Goal: Task Accomplishment & Management: Manage account settings

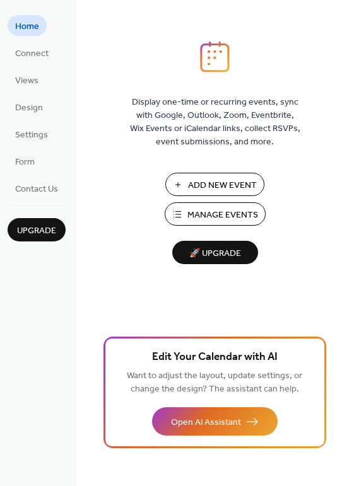
click at [223, 218] on span "Manage Events" at bounding box center [222, 215] width 71 height 13
click at [242, 215] on span "Manage Events" at bounding box center [222, 215] width 71 height 13
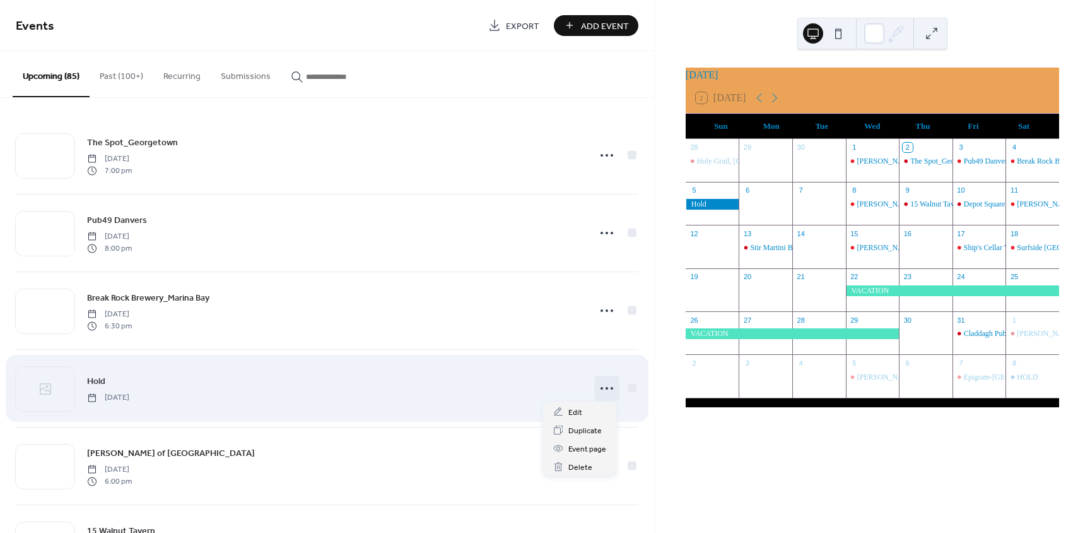
click at [606, 387] on circle at bounding box center [607, 388] width 3 height 3
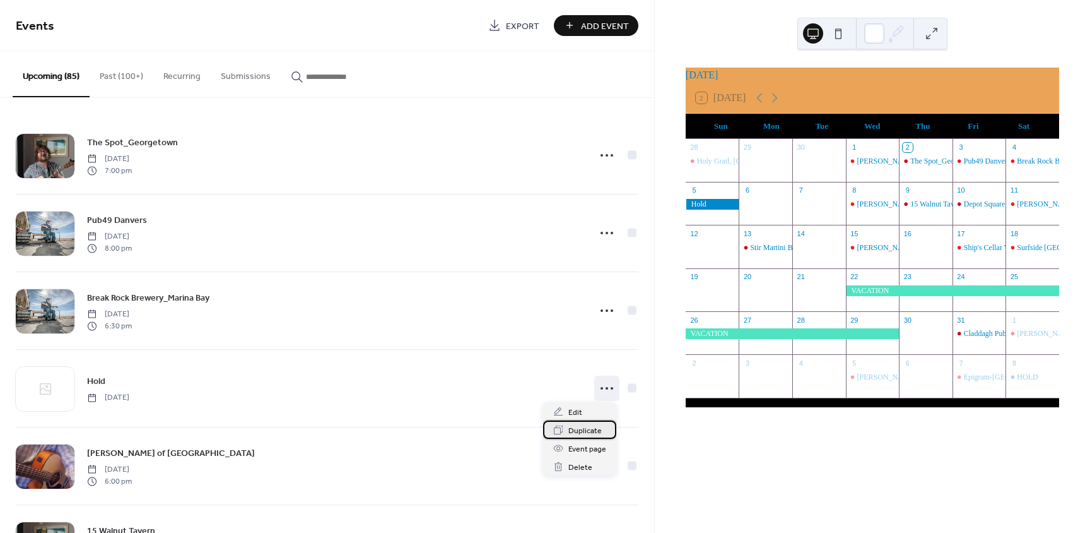
click at [592, 422] on div "Duplicate" at bounding box center [579, 429] width 73 height 18
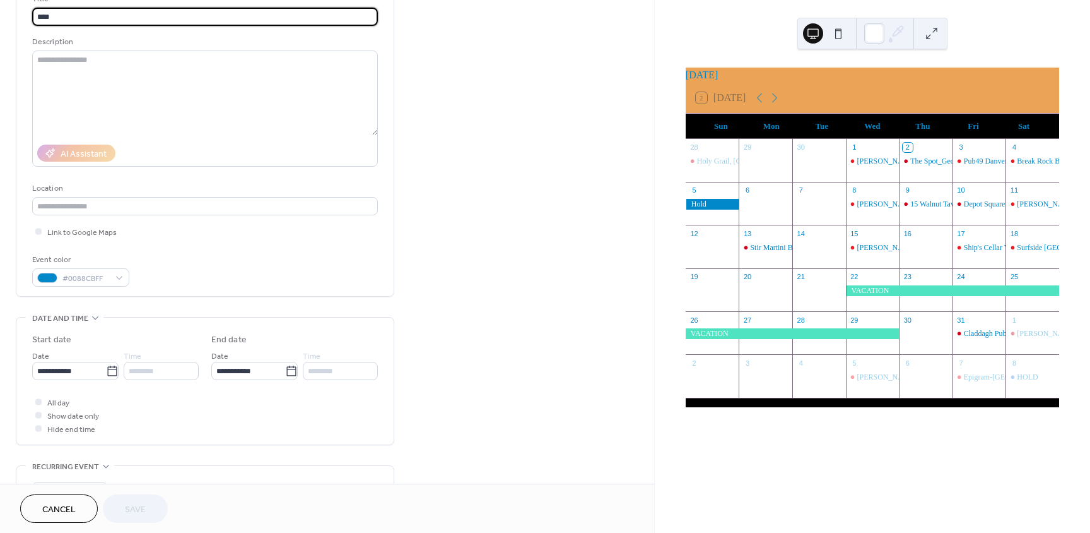
scroll to position [95, 0]
click at [72, 364] on body "**********" at bounding box center [545, 266] width 1090 height 533
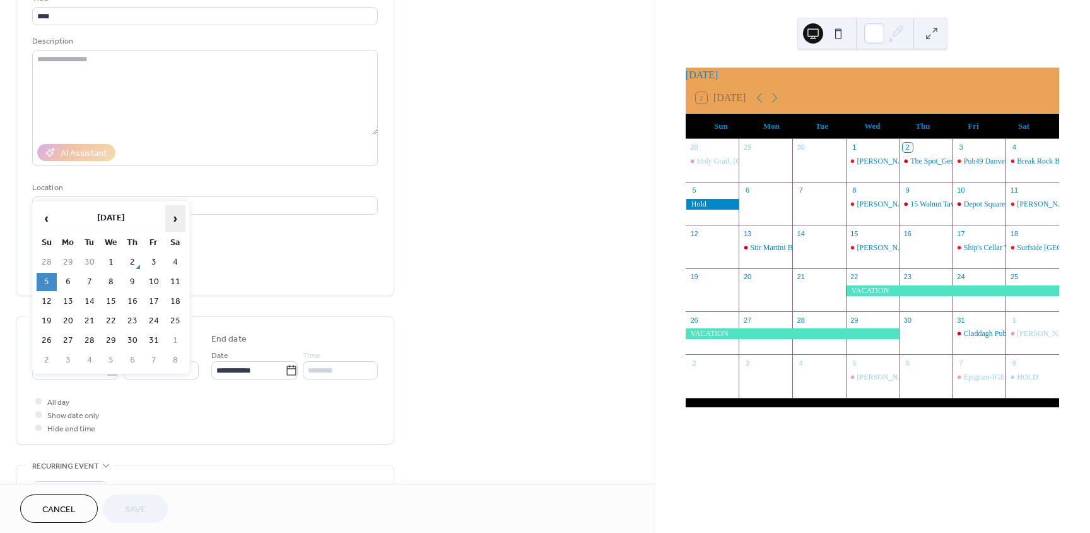
click at [174, 225] on span "›" at bounding box center [175, 218] width 19 height 25
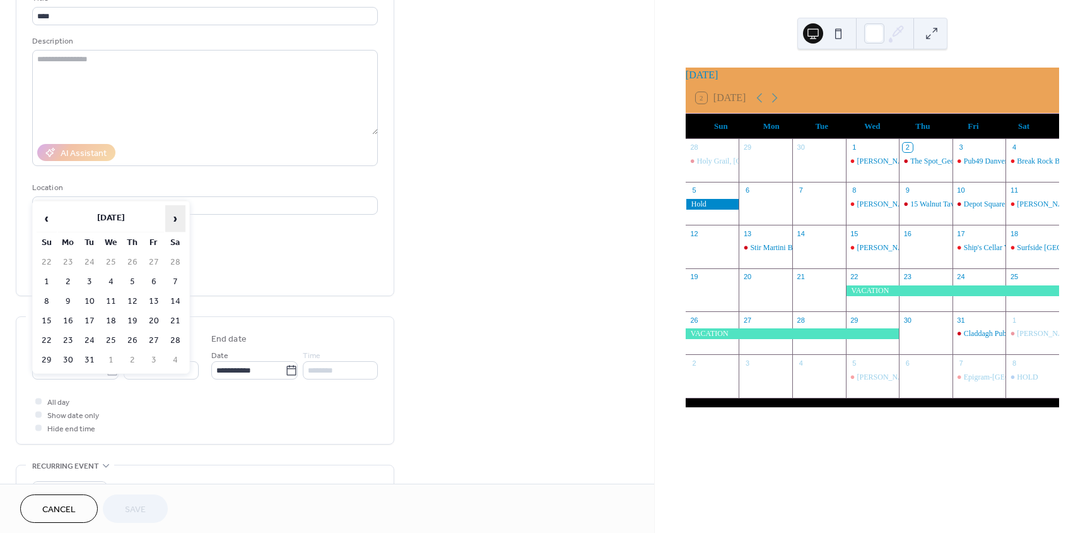
click at [174, 225] on span "›" at bounding box center [175, 218] width 19 height 25
click at [177, 223] on span "›" at bounding box center [175, 218] width 19 height 25
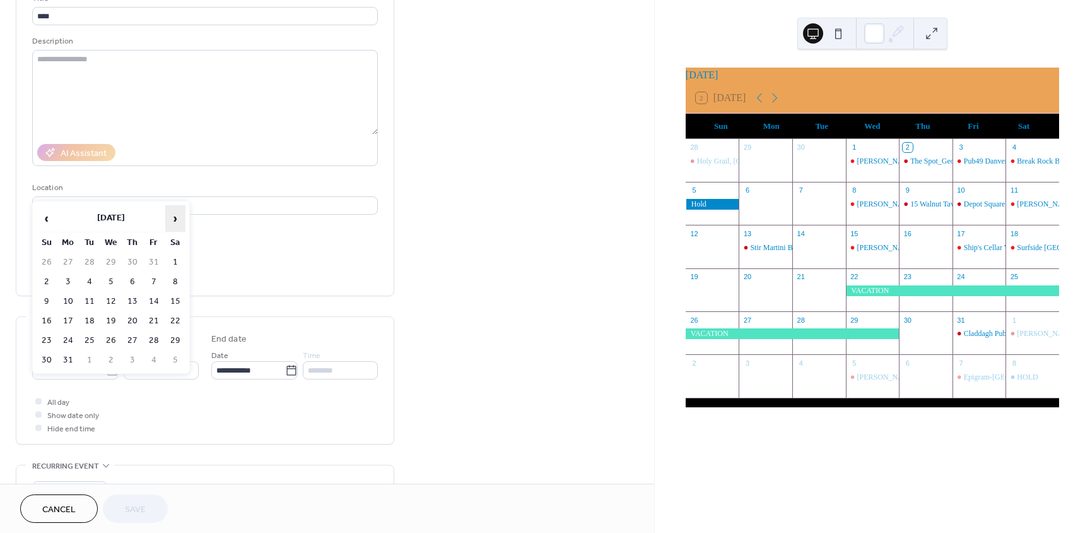
click at [177, 223] on span "›" at bounding box center [175, 218] width 19 height 25
click at [180, 308] on td "19" at bounding box center [175, 301] width 20 height 18
type input "**********"
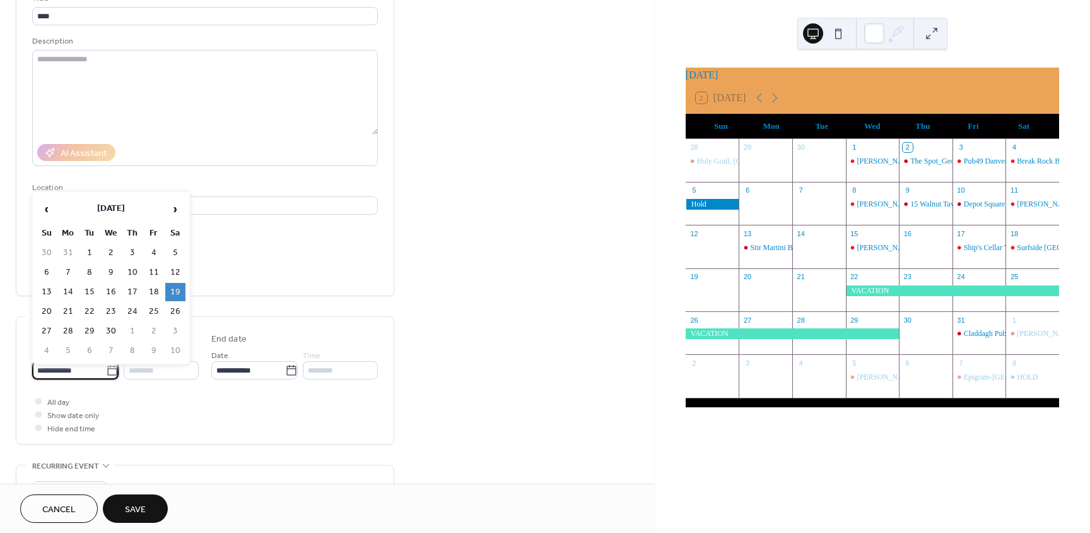
click at [94, 367] on input "**********" at bounding box center [69, 370] width 74 height 18
click at [176, 312] on td "26" at bounding box center [175, 311] width 20 height 18
type input "**********"
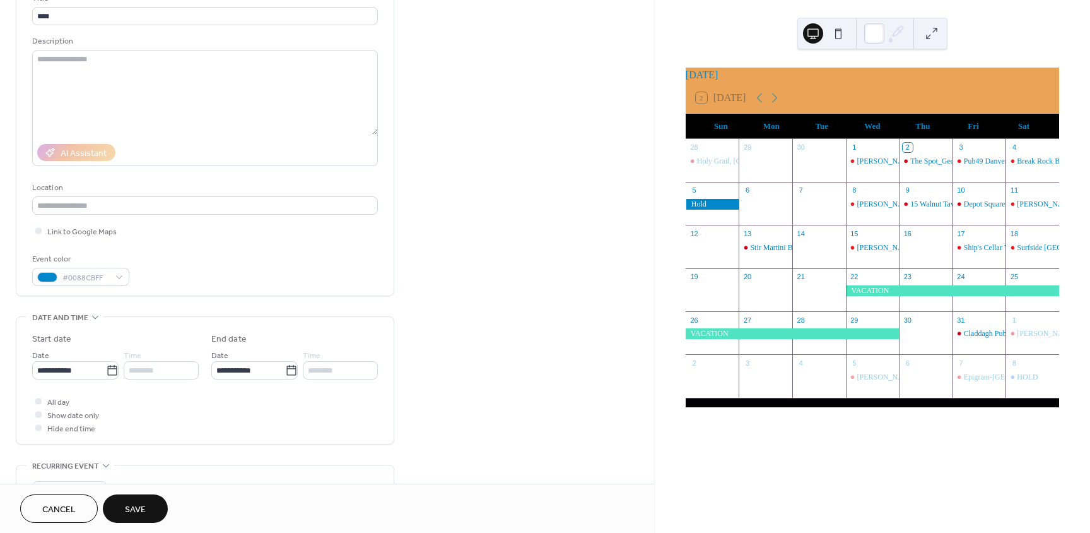
click at [151, 509] on button "Save" at bounding box center [135, 508] width 65 height 28
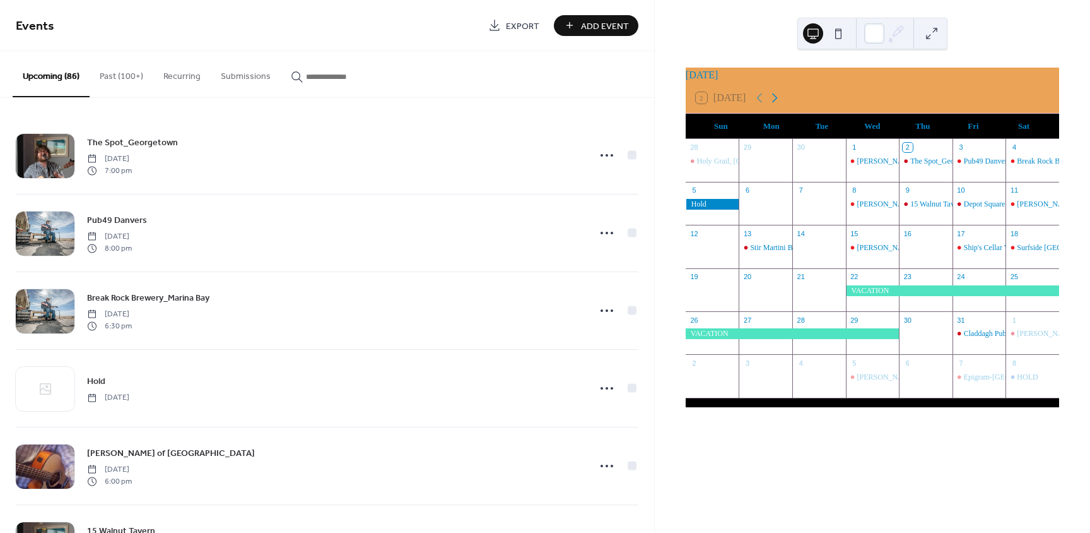
click at [778, 103] on icon at bounding box center [775, 97] width 6 height 9
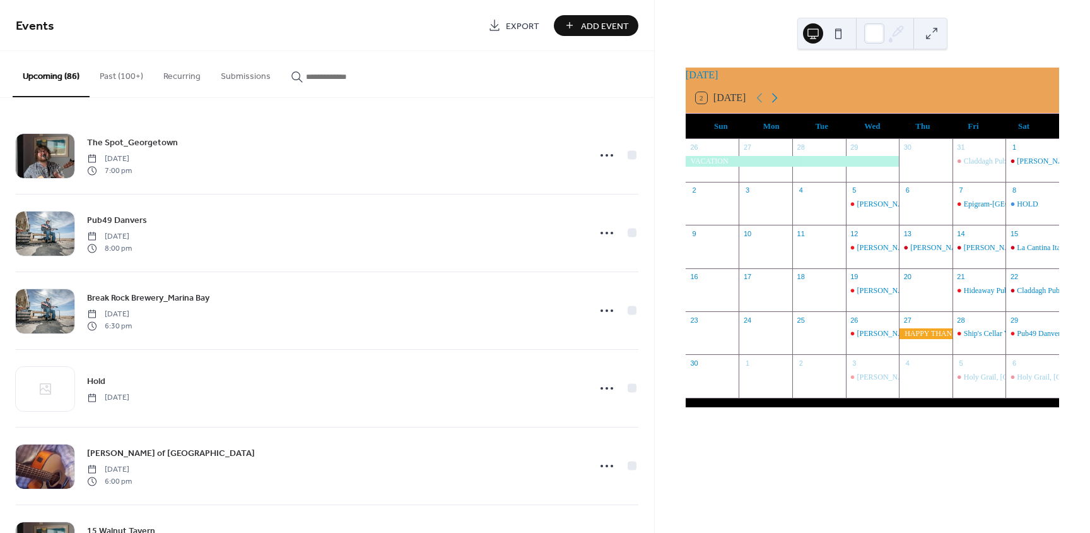
click at [778, 103] on icon at bounding box center [775, 97] width 6 height 9
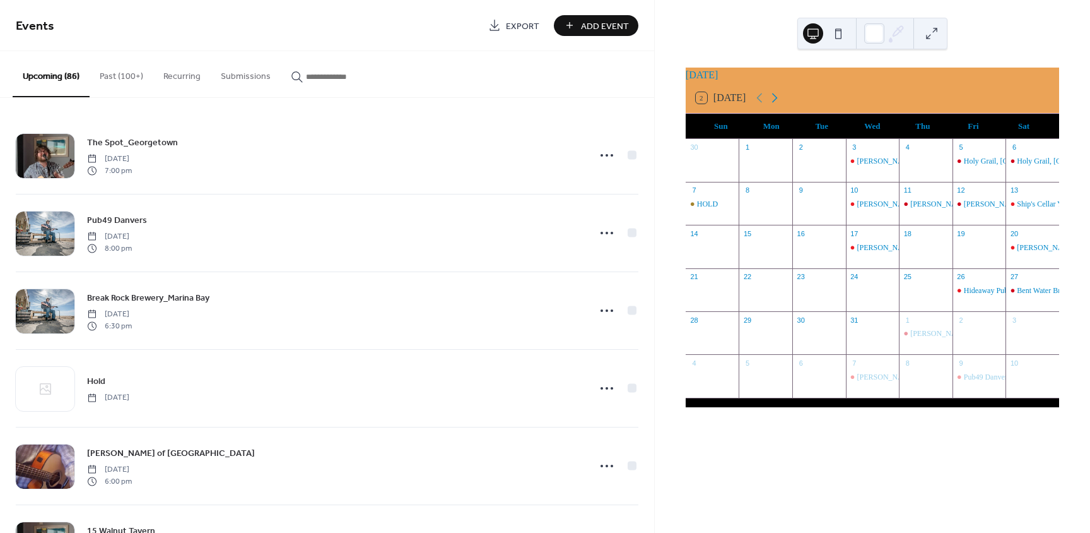
click at [778, 103] on icon at bounding box center [775, 97] width 6 height 9
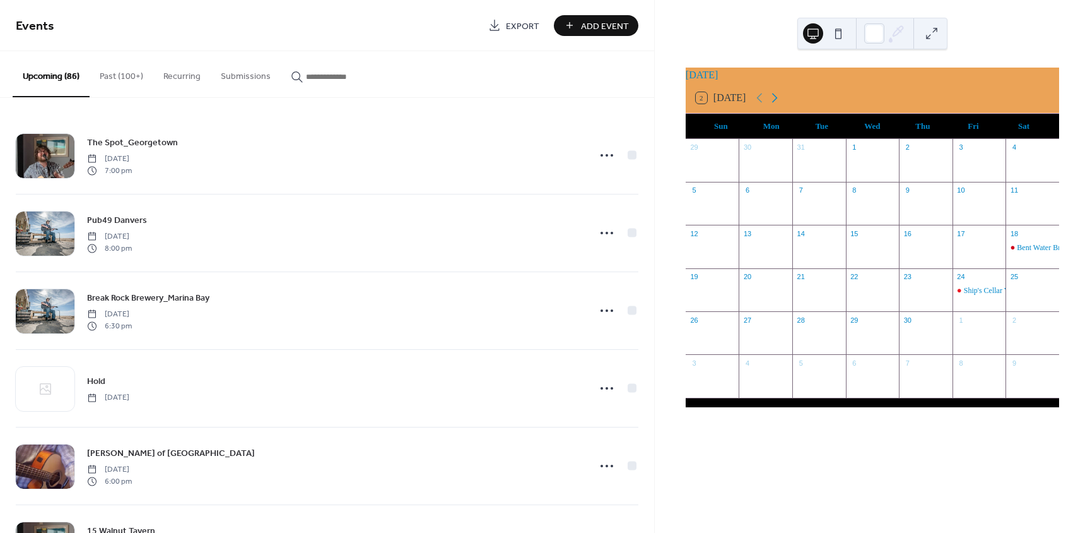
click at [778, 103] on icon at bounding box center [775, 97] width 6 height 9
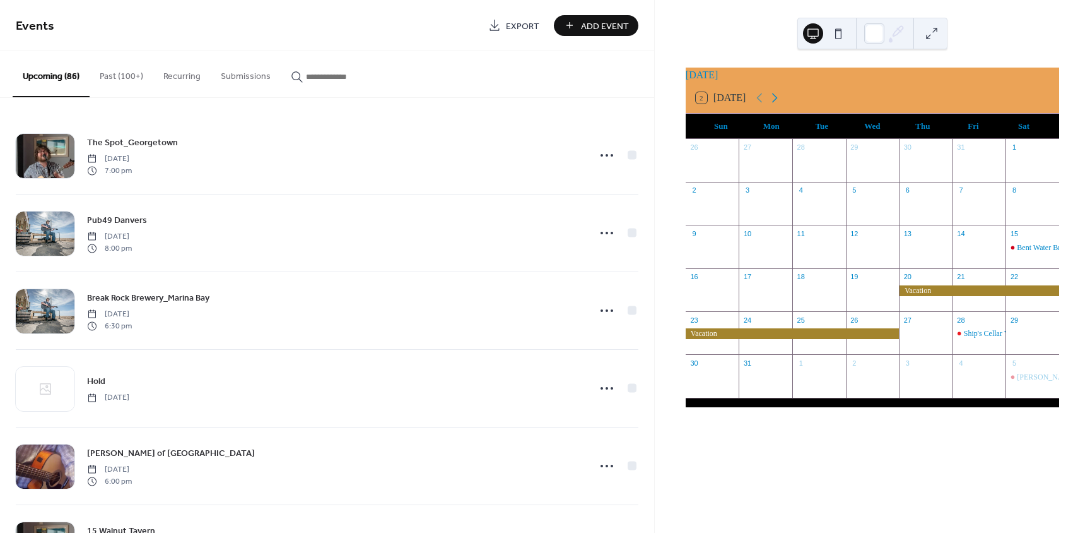
click at [778, 103] on icon at bounding box center [775, 97] width 6 height 9
